Goal: Information Seeking & Learning: Learn about a topic

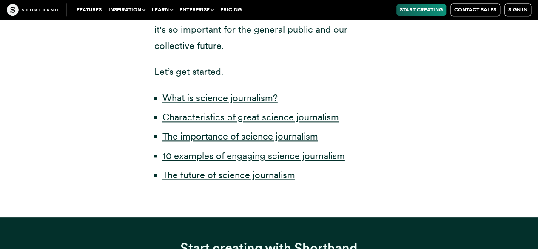
scroll to position [469, 0]
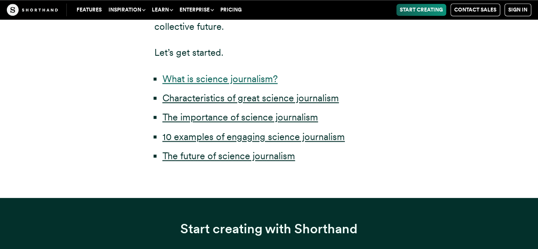
click at [251, 81] on link "What is science journalism?" at bounding box center [220, 78] width 115 height 11
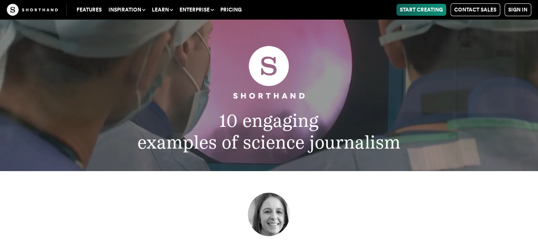
click at [161, 133] on h2 "10 engaging examples of science journalism" at bounding box center [269, 131] width 440 height 43
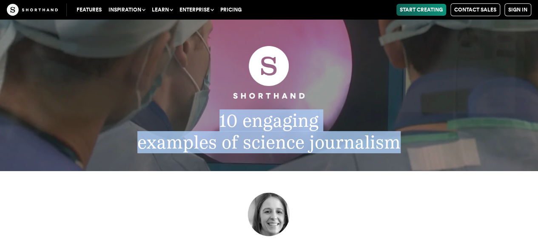
drag, startPoint x: 219, startPoint y: 119, endPoint x: 403, endPoint y: 143, distance: 185.3
click at [403, 143] on h2 "10 engaging examples of science journalism" at bounding box center [269, 131] width 440 height 43
copy h2 "10 engaging examples of science journalism"
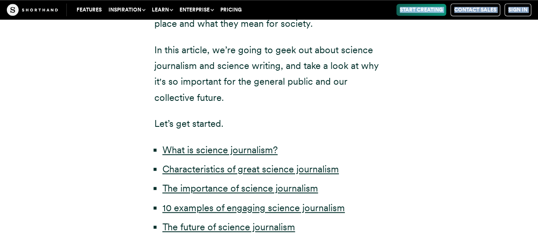
scroll to position [377, 0]
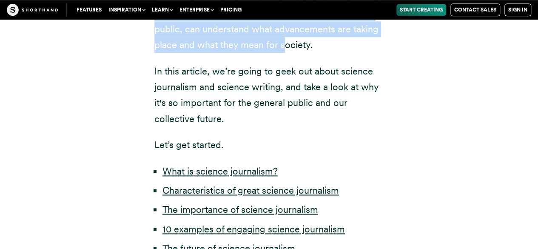
drag, startPoint x: 154, startPoint y: 86, endPoint x: 283, endPoint y: 49, distance: 133.2
click at [283, 49] on div "by [PERSON_NAME] The climate crisis. [MEDICAL_DATA]. The latest breakthrough tr…" at bounding box center [269, 35] width 230 height 443
click at [210, 173] on link "What is science journalism?" at bounding box center [220, 171] width 115 height 11
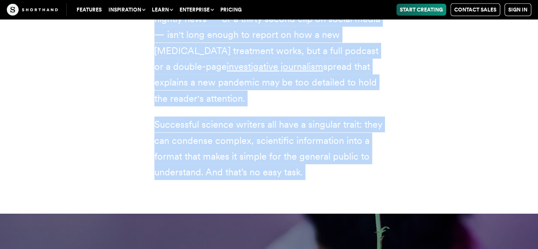
scroll to position [1246, 0]
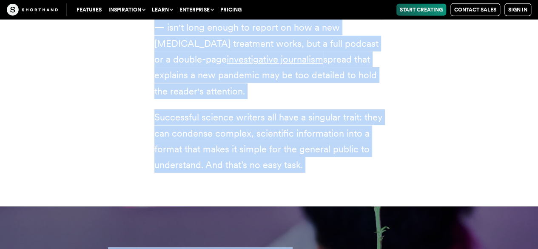
drag, startPoint x: 144, startPoint y: 77, endPoint x: 308, endPoint y: 149, distance: 178.7
copy article "Lore ip dolorsi ametconsec? Adipisc elitseddoe tempor in utlabo et doloremagn a…"
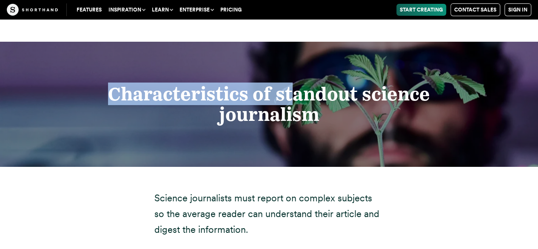
scroll to position [1428, 0]
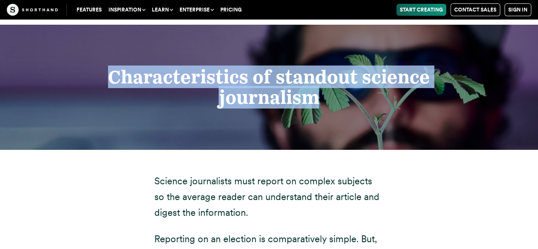
drag, startPoint x: 107, startPoint y: 61, endPoint x: 331, endPoint y: 84, distance: 225.4
click at [331, 84] on h2 "Characteristics of standout science journalism" at bounding box center [269, 87] width 440 height 41
copy strong "Characteristics of standout science journalism"
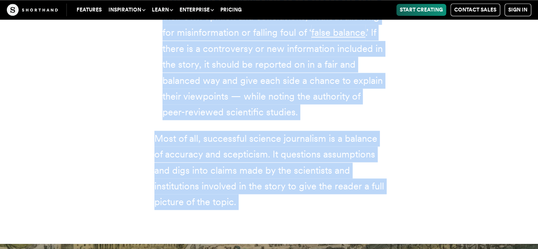
scroll to position [2103, 0]
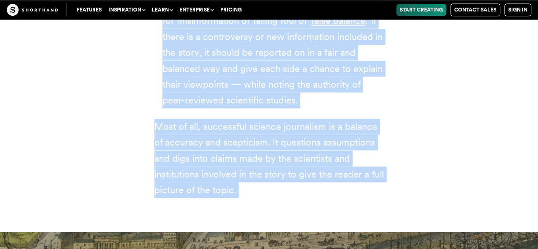
drag, startPoint x: 155, startPoint y: 167, endPoint x: 244, endPoint y: 161, distance: 89.6
copy div "Loremip dolorsitame cons adipis el seddoei temporin ut lab etdolor magnaa eni a…"
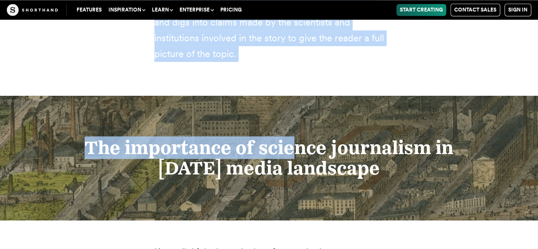
scroll to position [2279, 0]
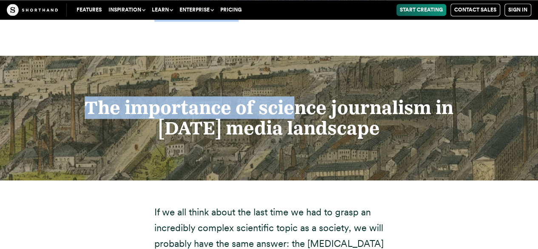
drag, startPoint x: 88, startPoint y: 77, endPoint x: 385, endPoint y: 105, distance: 298.0
click at [385, 105] on h2 "The importance of science journalism in [DATE] media landscape" at bounding box center [269, 117] width 440 height 41
copy strong "The importance of science journalism in [DATE] media landscape"
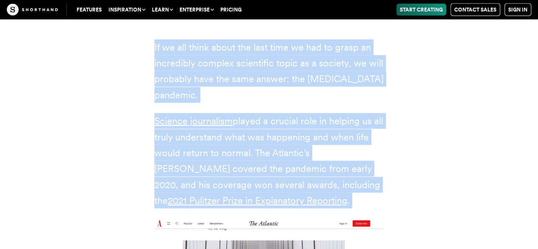
scroll to position [2474, 0]
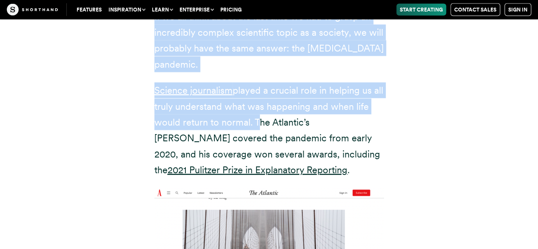
drag, startPoint x: 155, startPoint y: 180, endPoint x: 253, endPoint y: 88, distance: 134.6
copy div "If we all think about the last time we had to grasp an incredibly complex scien…"
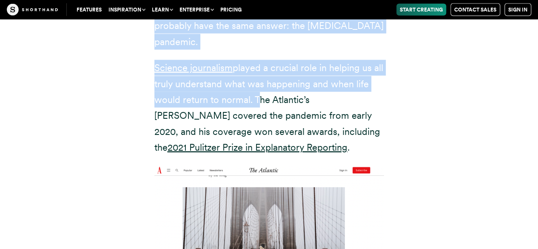
scroll to position [2457, 0]
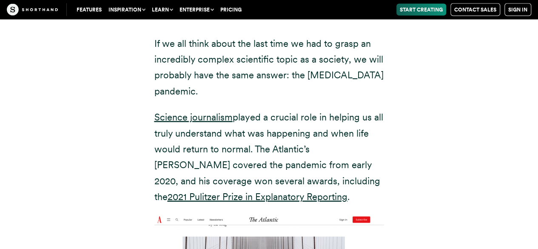
scroll to position [2466, 0]
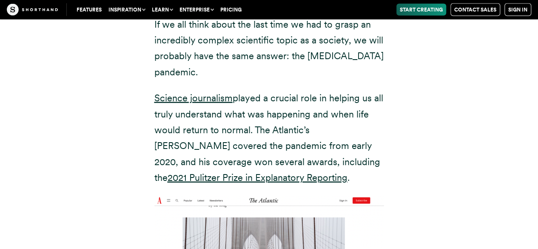
drag, startPoint x: 254, startPoint y: 97, endPoint x: 255, endPoint y: 148, distance: 50.6
click at [255, 148] on p "Science journalism played a crucial role in helping us all truly understand wha…" at bounding box center [269, 137] width 230 height 95
copy p "The Atlantic’s [PERSON_NAME] covered the pandemic from early 2020, and his cove…"
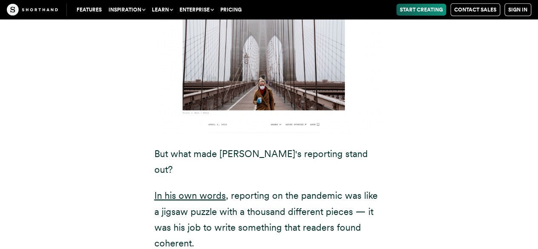
scroll to position [2682, 0]
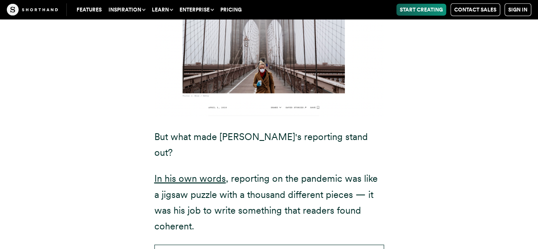
drag, startPoint x: 156, startPoint y: 105, endPoint x: 388, endPoint y: 165, distance: 239.5
copy div "But what made [PERSON_NAME]'s reporting stand out? In his own words , reporting…"
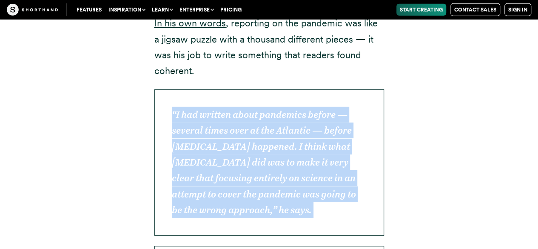
scroll to position [2847, 0]
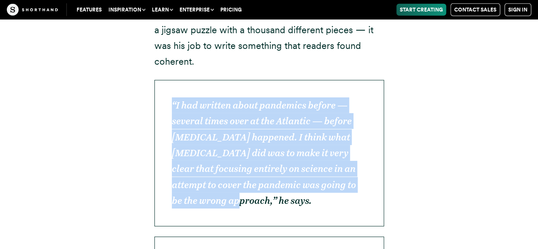
drag, startPoint x: 171, startPoint y: 157, endPoint x: 266, endPoint y: 143, distance: 95.0
click at [266, 143] on p "“I had written about pandemics before — several times over at the Atlantic — be…" at bounding box center [269, 153] width 230 height 146
copy em "“I had written about pandemics before — several times over at the Atlantic — be…"
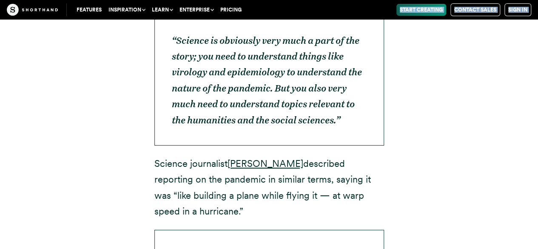
scroll to position [3040, 0]
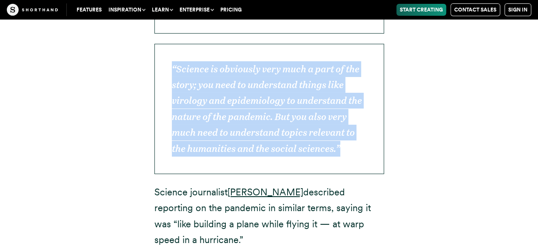
drag, startPoint x: 172, startPoint y: 198, endPoint x: 346, endPoint y: 86, distance: 206.3
click at [346, 86] on p "“Science is obviously very much a part of the story; you need to understand thi…" at bounding box center [269, 109] width 230 height 130
copy em "“Science is obviously very much a part of the story; you need to understand thi…"
drag, startPoint x: 156, startPoint y: 129, endPoint x: 203, endPoint y: 177, distance: 67.7
click at [203, 184] on p "Science journalist [PERSON_NAME] described reporting on the pandemic in similar…" at bounding box center [269, 216] width 230 height 64
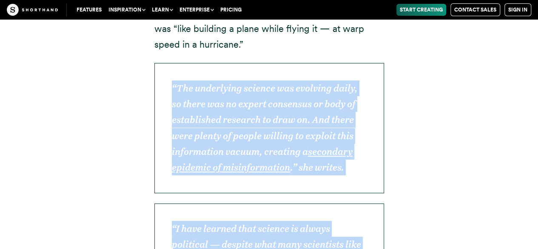
scroll to position [3308, 0]
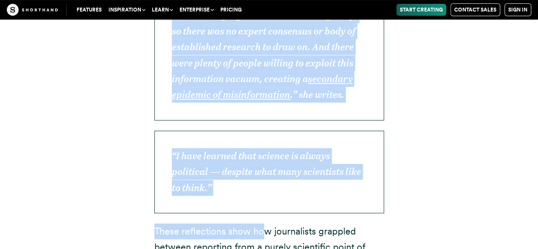
drag, startPoint x: 172, startPoint y: 220, endPoint x: 357, endPoint y: 31, distance: 264.5
click at [357, 31] on p "“The underlying science was evolving daily, so there was no expert consensus or…" at bounding box center [269, 55] width 230 height 130
drag, startPoint x: 171, startPoint y: 90, endPoint x: 214, endPoint y: 126, distance: 56.1
click at [214, 150] on em "“I have learned that science is always political — despite what many scientists…" at bounding box center [266, 171] width 189 height 43
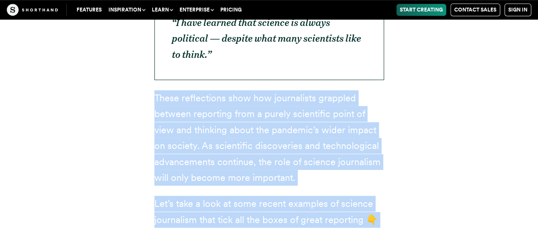
scroll to position [3456, 0]
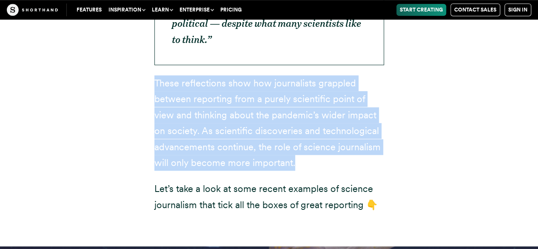
drag, startPoint x: 154, startPoint y: 167, endPoint x: 294, endPoint y: 103, distance: 153.8
click at [294, 103] on p "These reflections show how journalists grappled between reporting from a purely…" at bounding box center [269, 122] width 230 height 95
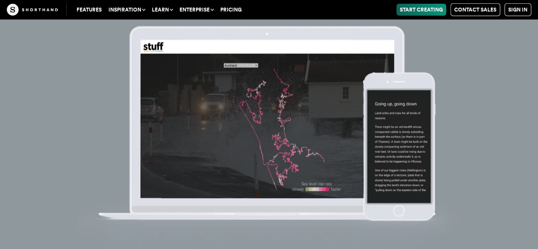
scroll to position [4471, 0]
click at [502, 78] on img at bounding box center [269, 124] width 538 height 249
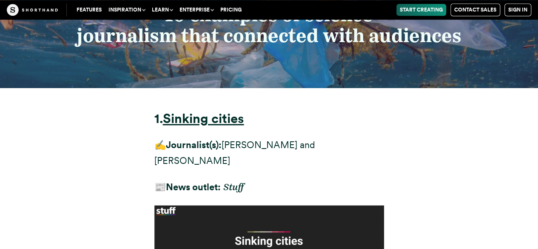
scroll to position [3671, 0]
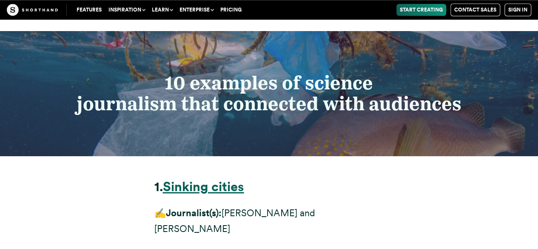
click at [221, 179] on strong "Sinking cities" at bounding box center [203, 187] width 81 height 16
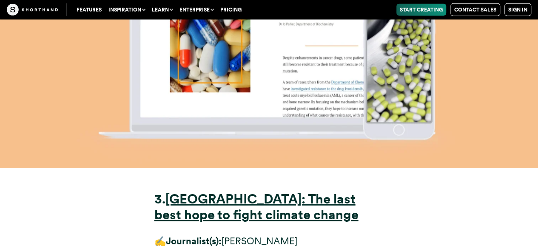
scroll to position [5850, 0]
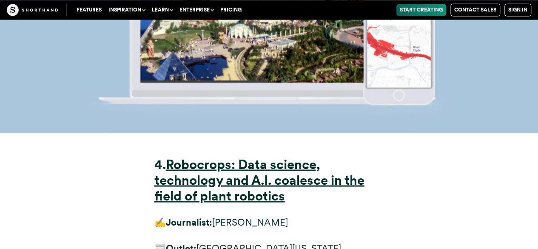
scroll to position [7024, 0]
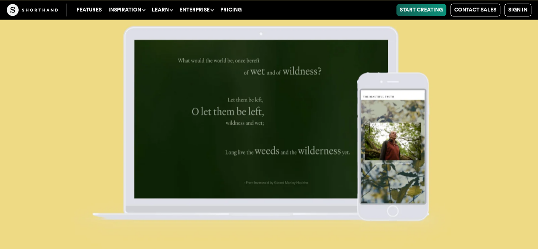
scroll to position [13560, 0]
